Goal: Task Accomplishment & Management: Use online tool/utility

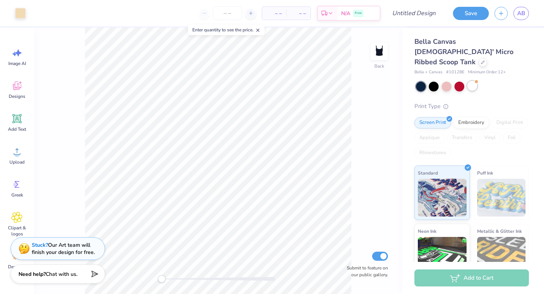
click at [473, 81] on div at bounding box center [472, 86] width 10 height 10
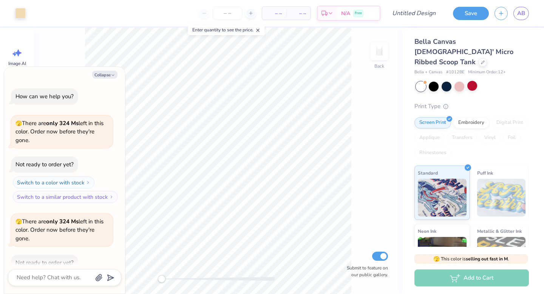
scroll to position [42, 0]
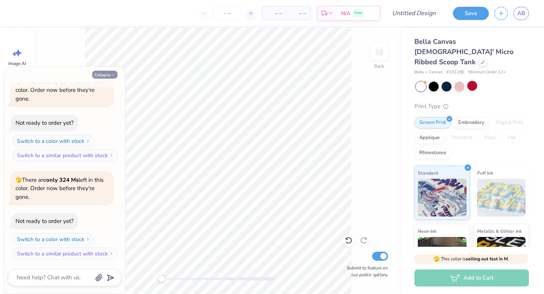
click at [113, 73] on icon "button" at bounding box center [113, 75] width 5 height 5
type textarea "x"
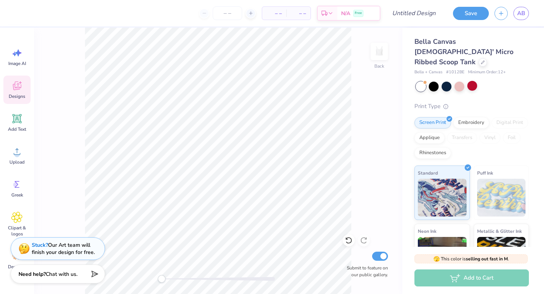
click at [18, 89] on icon at bounding box center [17, 86] width 8 height 9
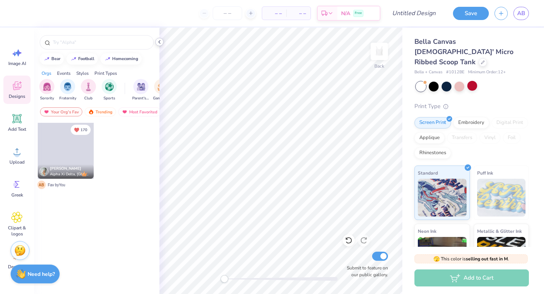
click at [160, 42] on icon at bounding box center [159, 42] width 6 height 6
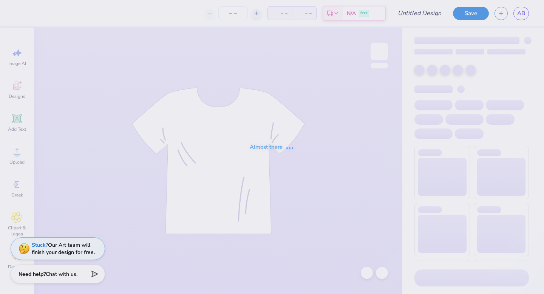
type input "cute heart cursive tank"
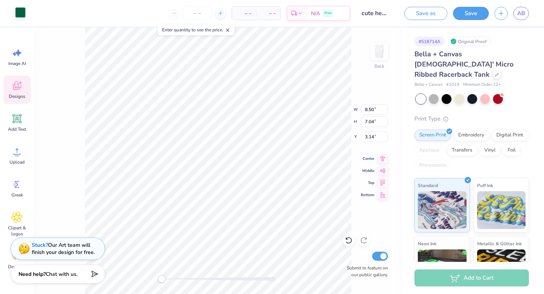
click at [18, 11] on div at bounding box center [20, 12] width 11 height 11
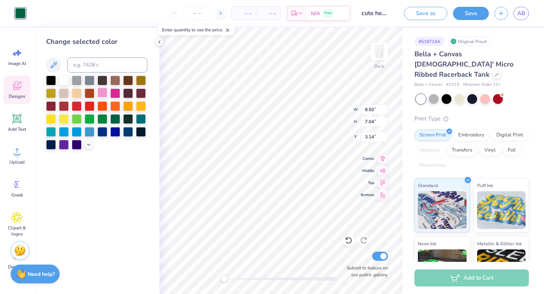
click at [107, 92] on div at bounding box center [102, 93] width 10 height 10
click at [47, 79] on div at bounding box center [51, 80] width 10 height 10
click at [128, 118] on div at bounding box center [128, 118] width 10 height 10
click at [112, 116] on div at bounding box center [115, 118] width 10 height 10
click at [160, 42] on icon at bounding box center [159, 42] width 6 height 6
